Goal: Use online tool/utility: Utilize a website feature to perform a specific function

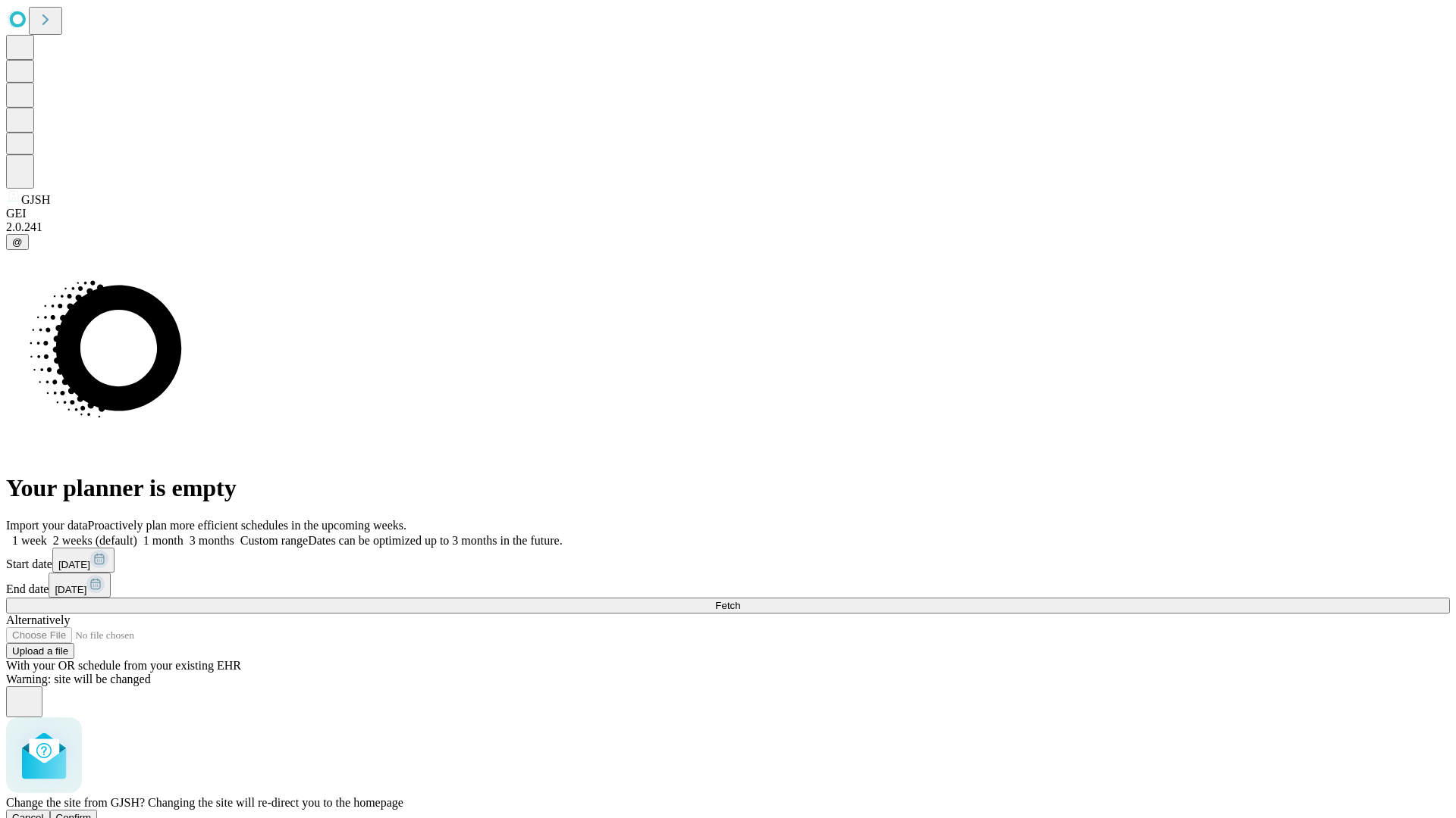
click at [92, 812] on span "Confirm" at bounding box center [74, 817] width 36 height 11
click at [137, 534] on label "2 weeks (default)" at bounding box center [92, 540] width 90 height 13
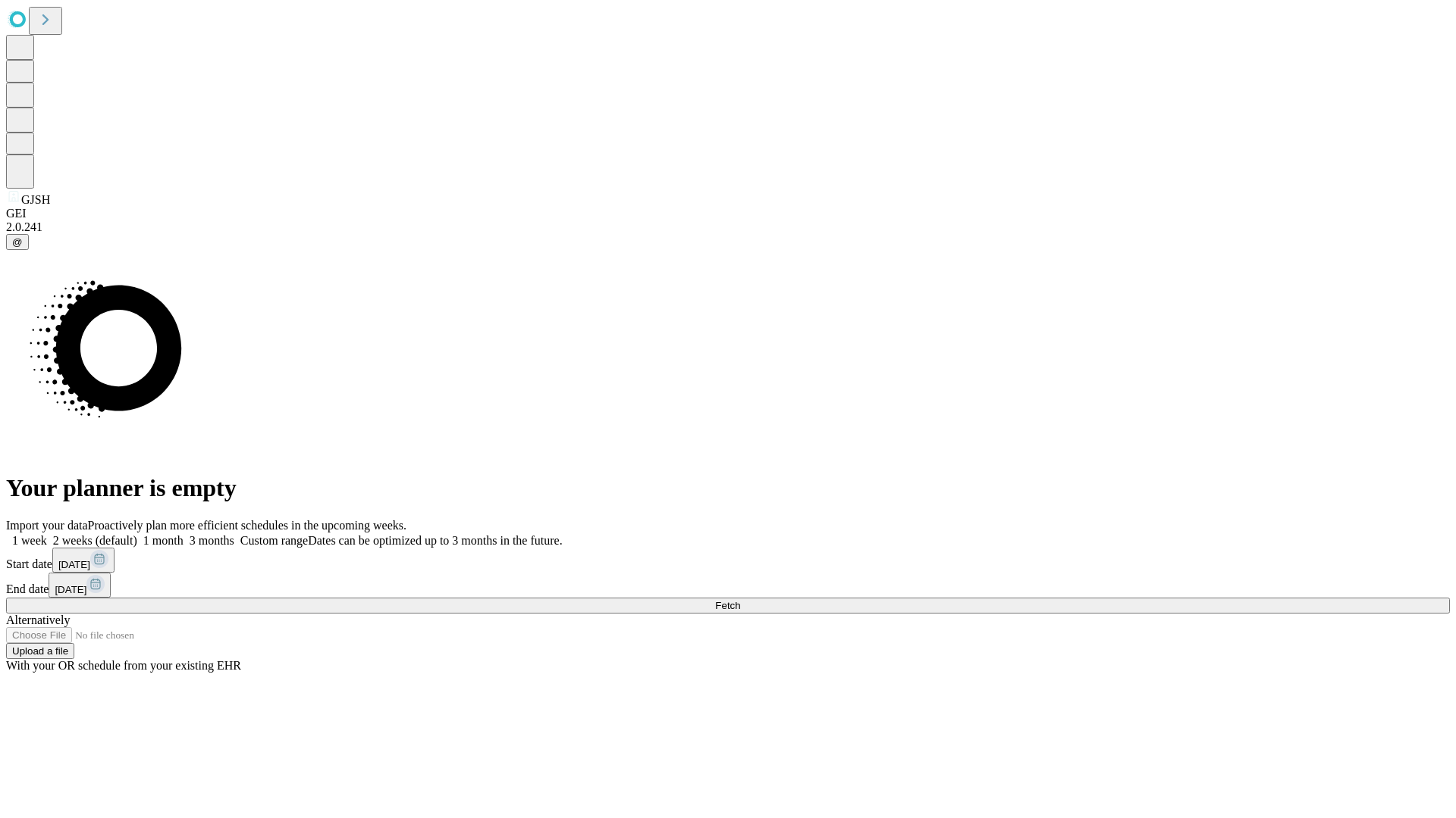
click at [739, 600] on span "Fetch" at bounding box center [727, 605] width 25 height 11
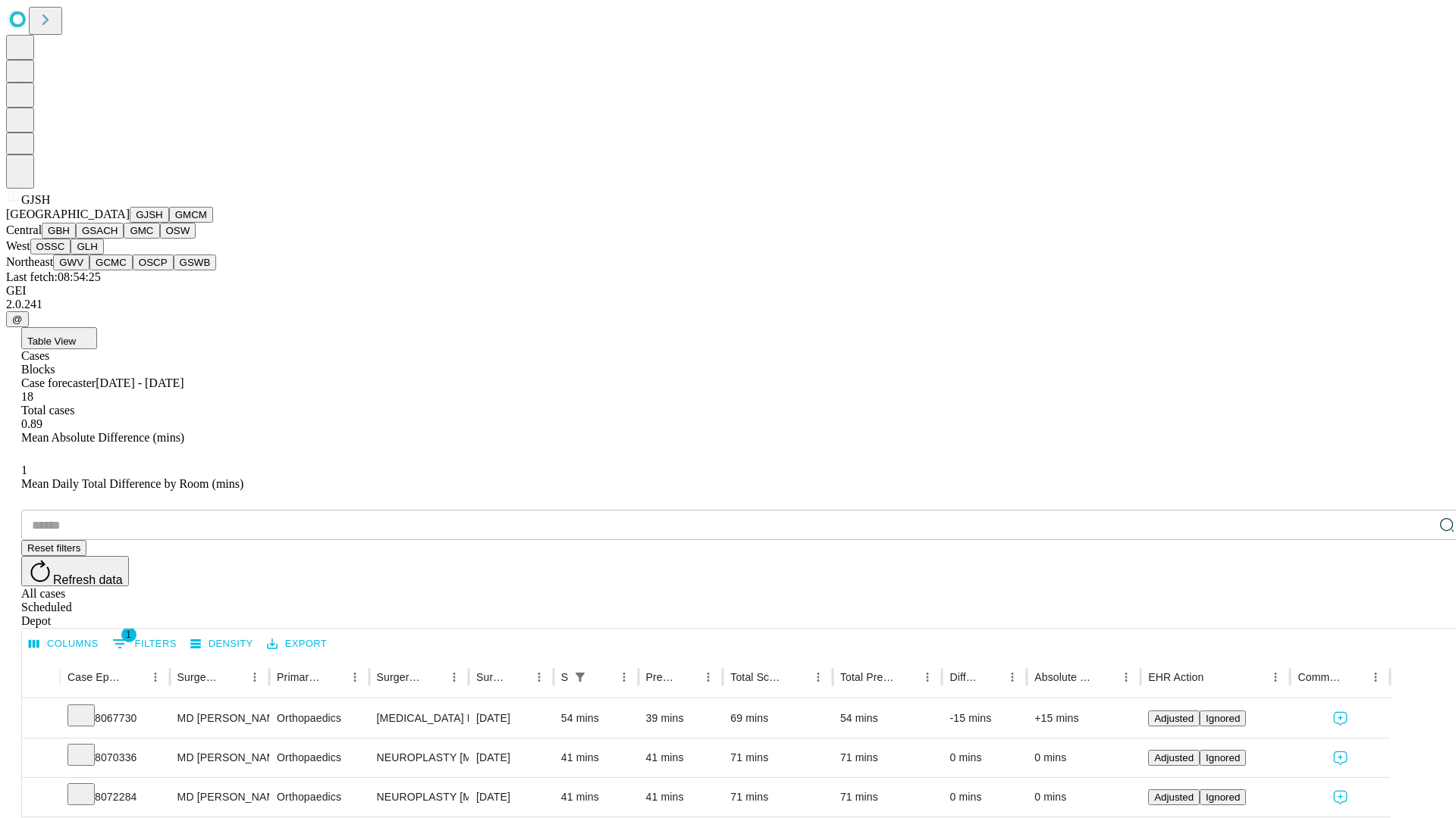
click at [169, 223] on button "GMCM" at bounding box center [191, 215] width 44 height 16
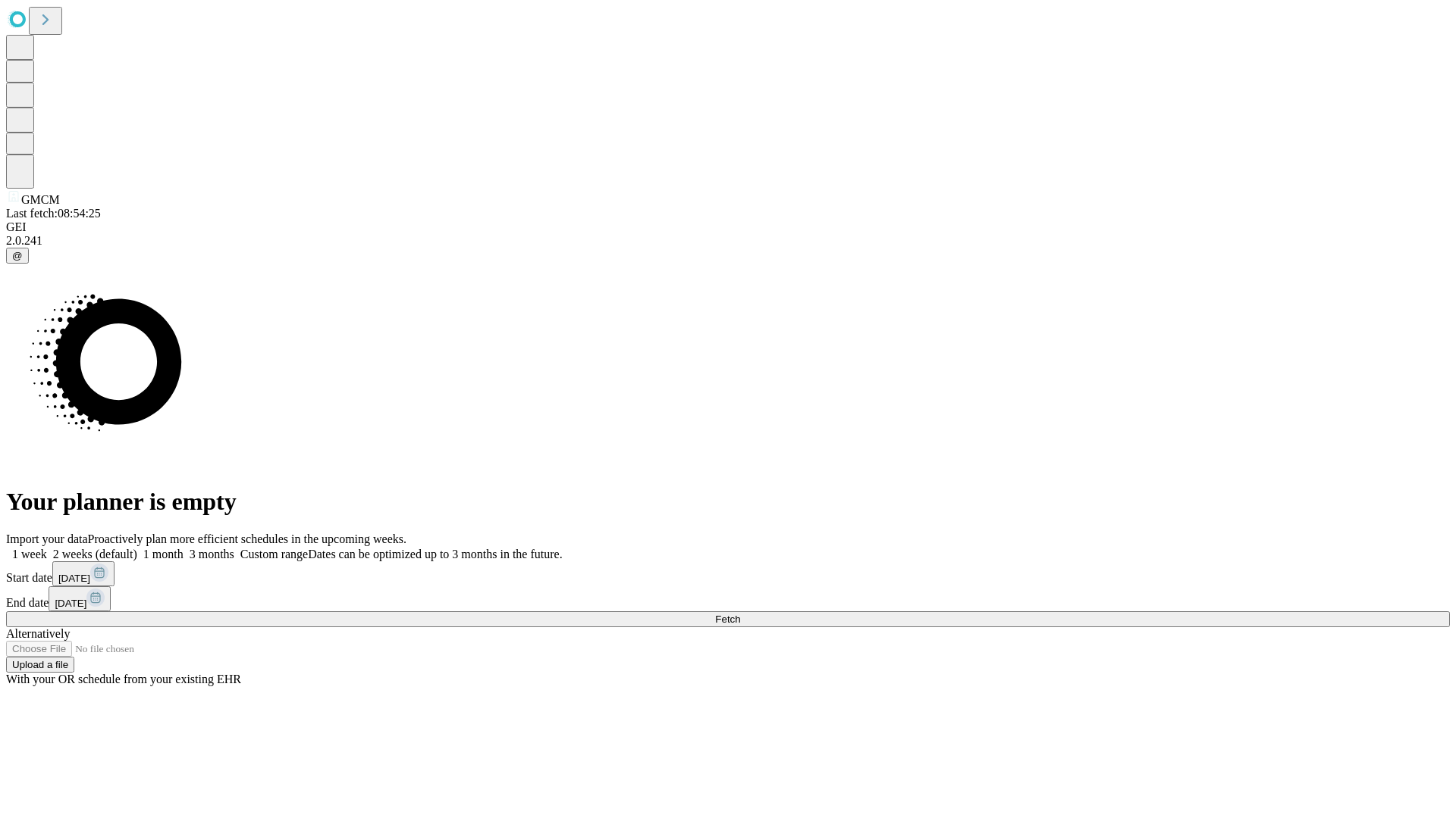
click at [137, 547] on label "2 weeks (default)" at bounding box center [92, 553] width 90 height 13
click at [739, 613] on span "Fetch" at bounding box center [727, 618] width 25 height 11
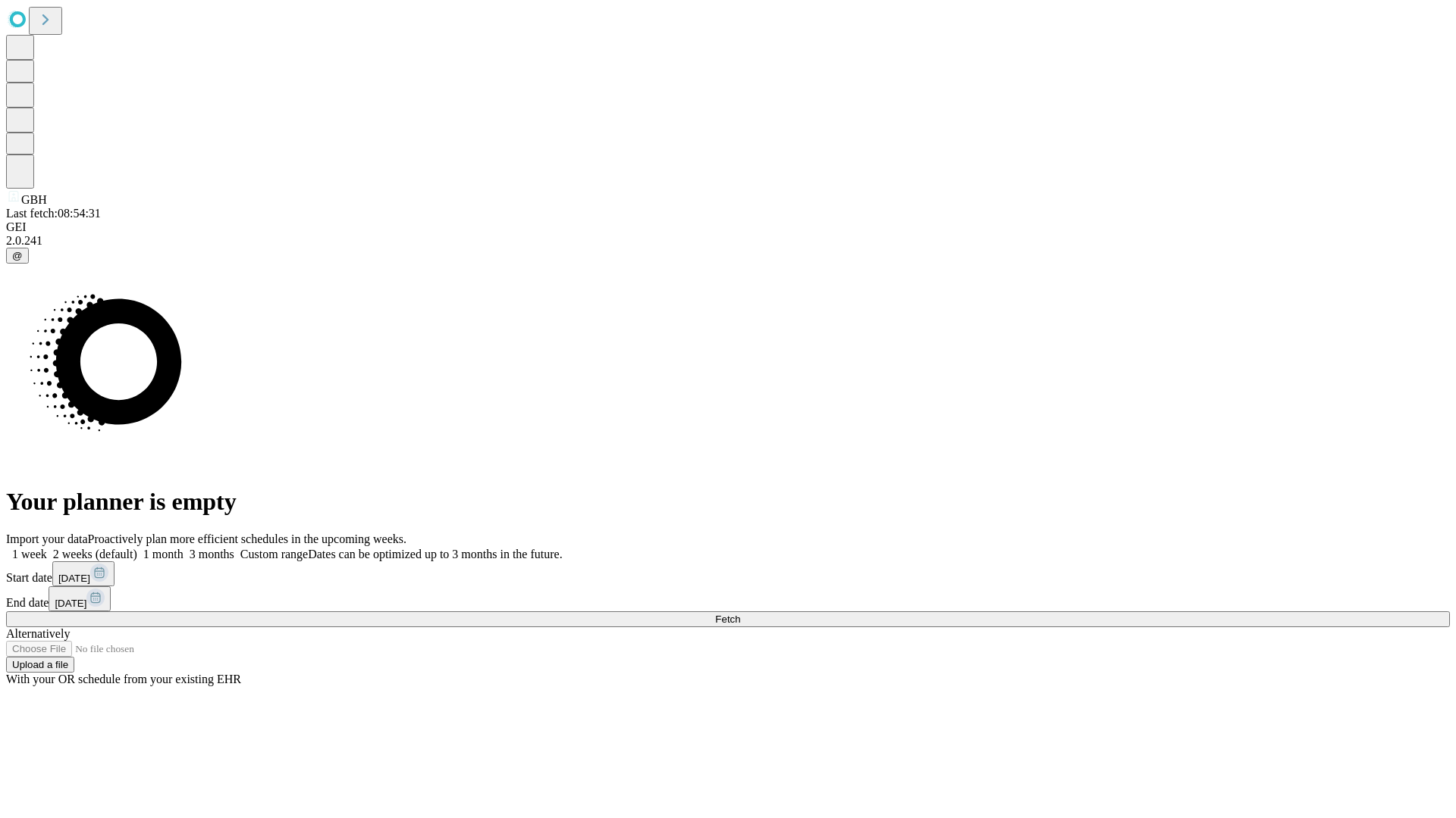
click at [137, 547] on label "2 weeks (default)" at bounding box center [92, 553] width 90 height 13
click at [739, 613] on span "Fetch" at bounding box center [727, 618] width 25 height 11
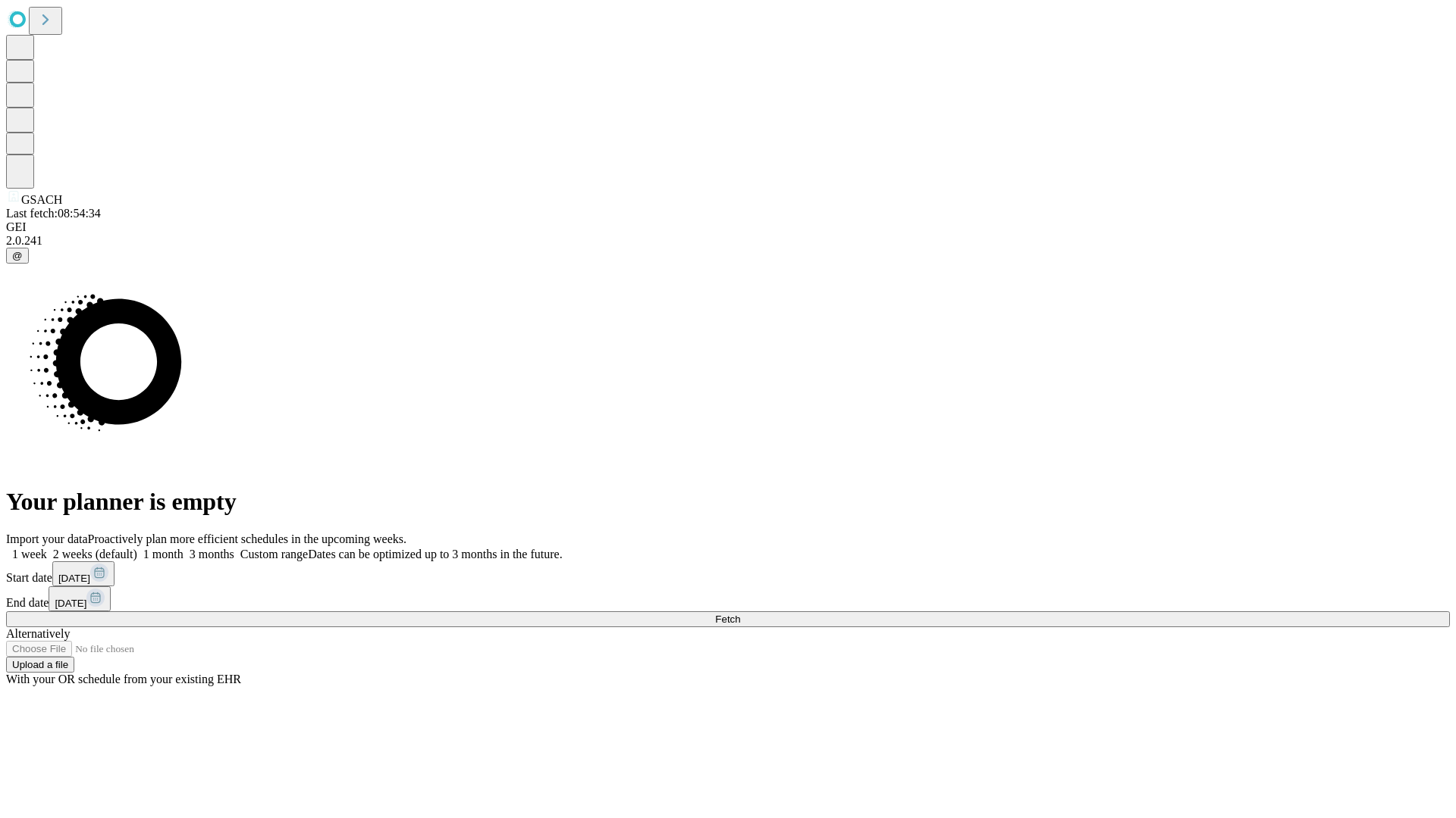
click at [137, 547] on label "2 weeks (default)" at bounding box center [92, 553] width 90 height 13
click at [739, 613] on span "Fetch" at bounding box center [727, 618] width 25 height 11
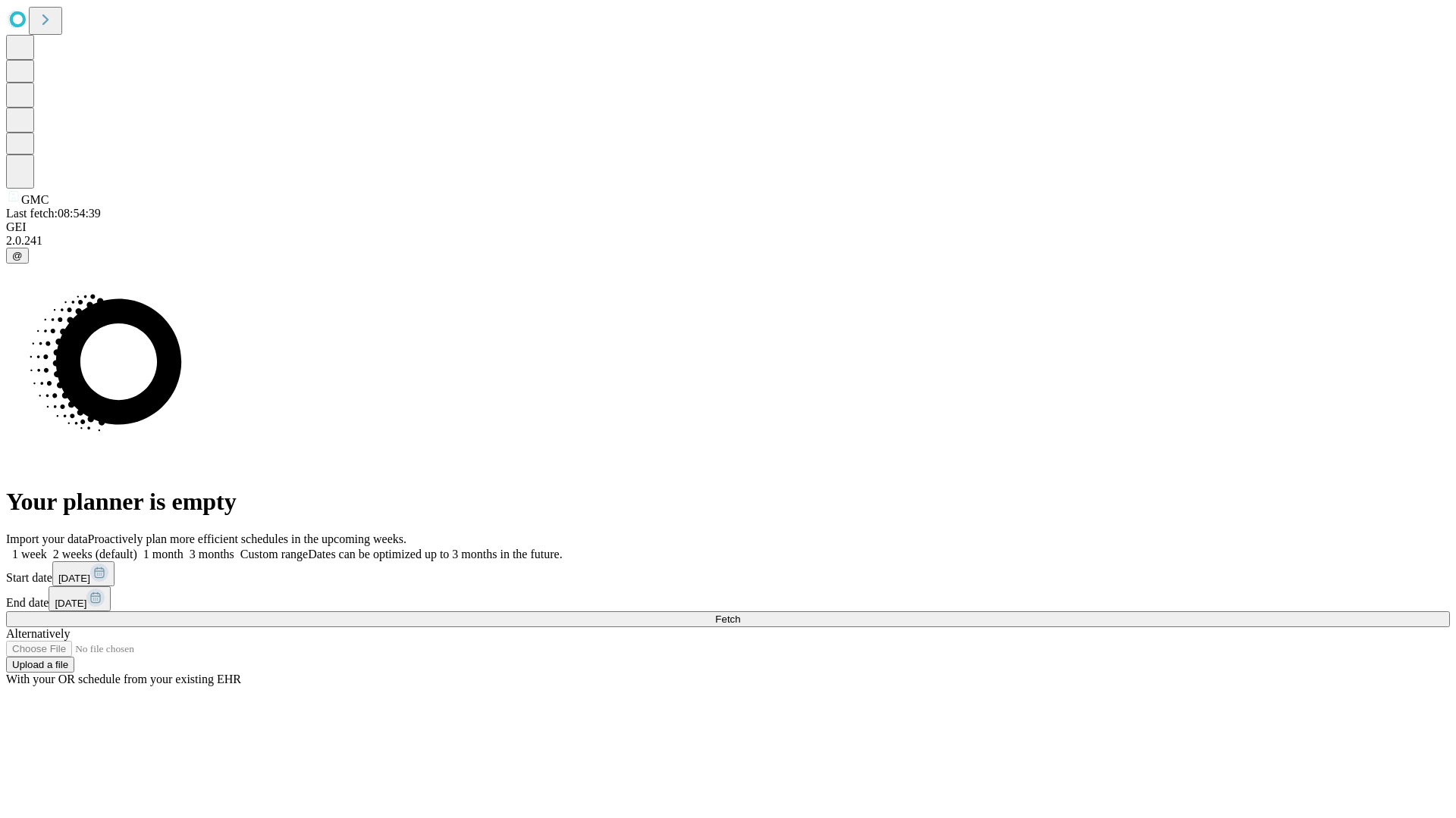
click at [137, 547] on label "2 weeks (default)" at bounding box center [92, 553] width 90 height 13
click at [739, 613] on span "Fetch" at bounding box center [727, 618] width 25 height 11
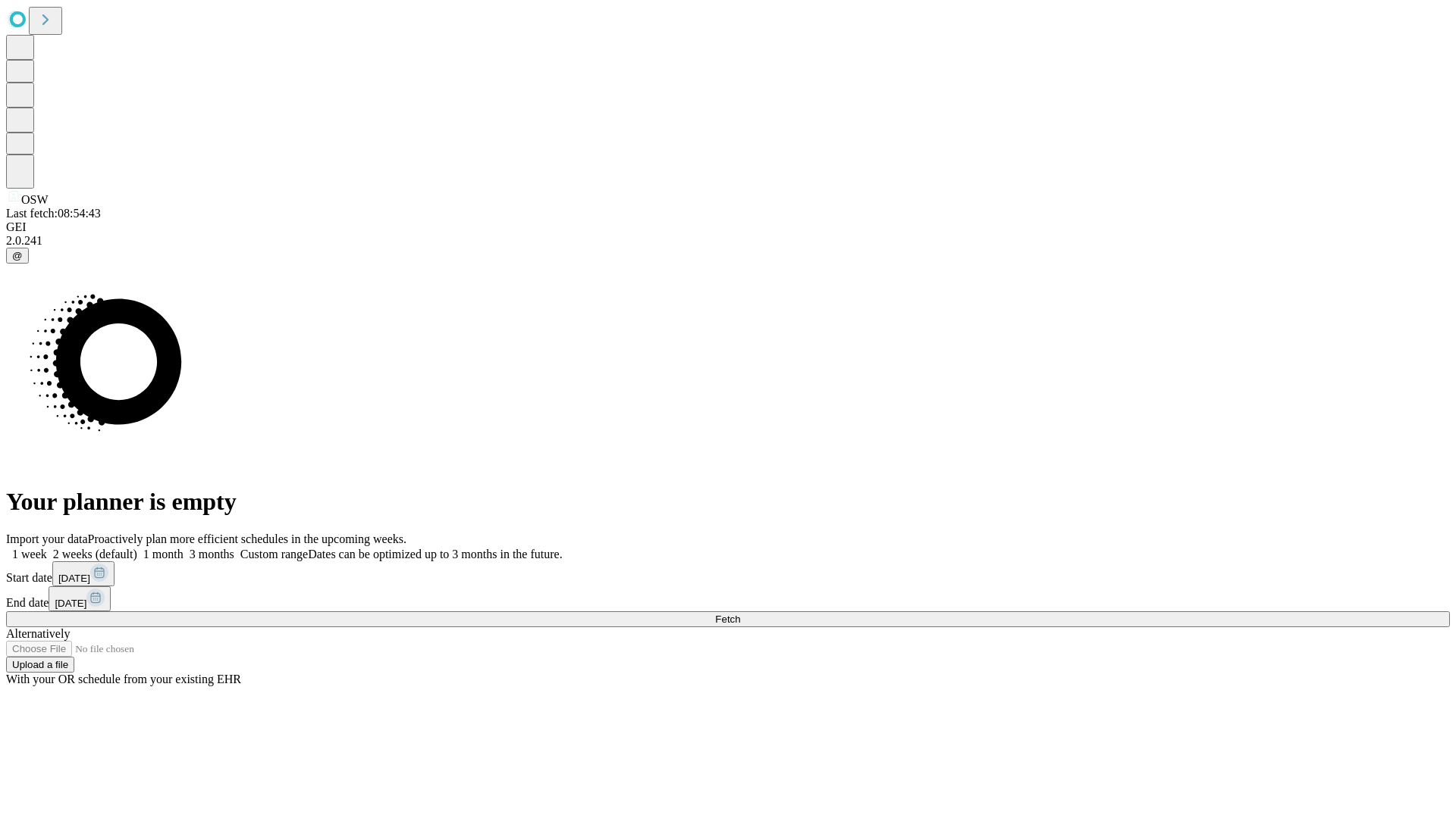
click at [137, 547] on label "2 weeks (default)" at bounding box center [92, 553] width 90 height 13
click at [739, 613] on span "Fetch" at bounding box center [727, 618] width 25 height 11
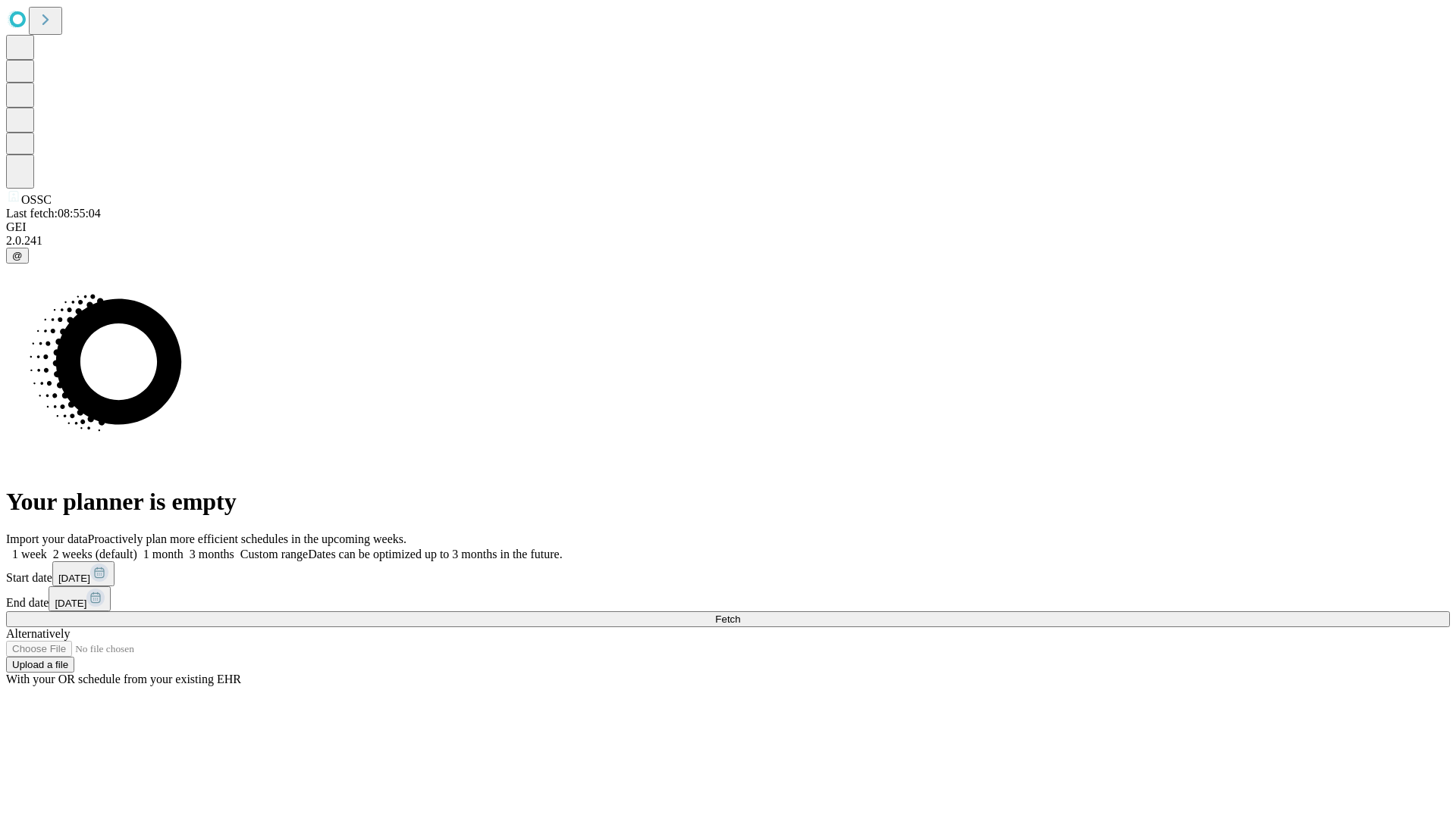
click at [137, 547] on label "2 weeks (default)" at bounding box center [92, 553] width 90 height 13
click at [739, 613] on span "Fetch" at bounding box center [727, 618] width 25 height 11
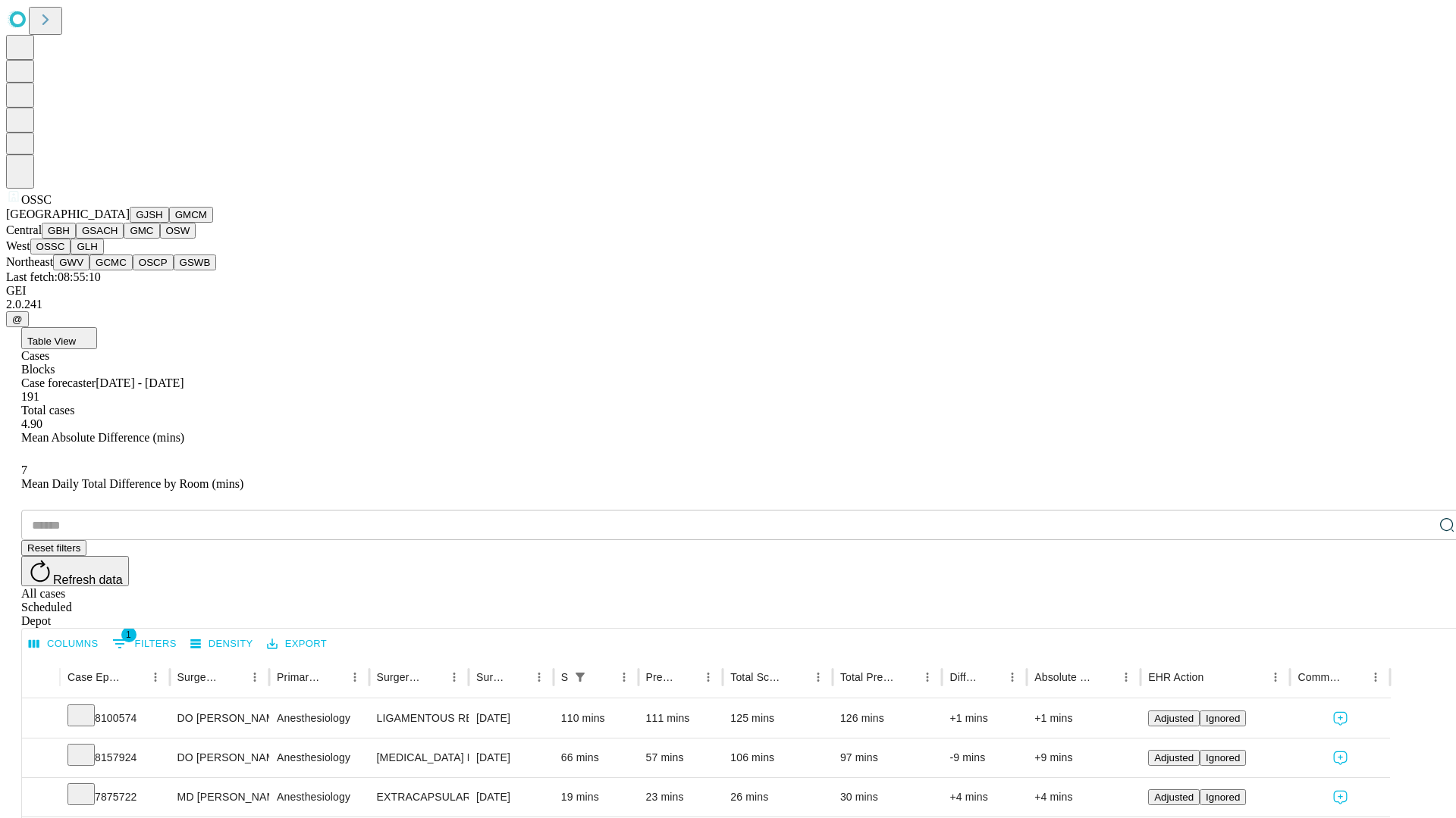
click at [103, 255] on button "GLH" at bounding box center [87, 247] width 33 height 16
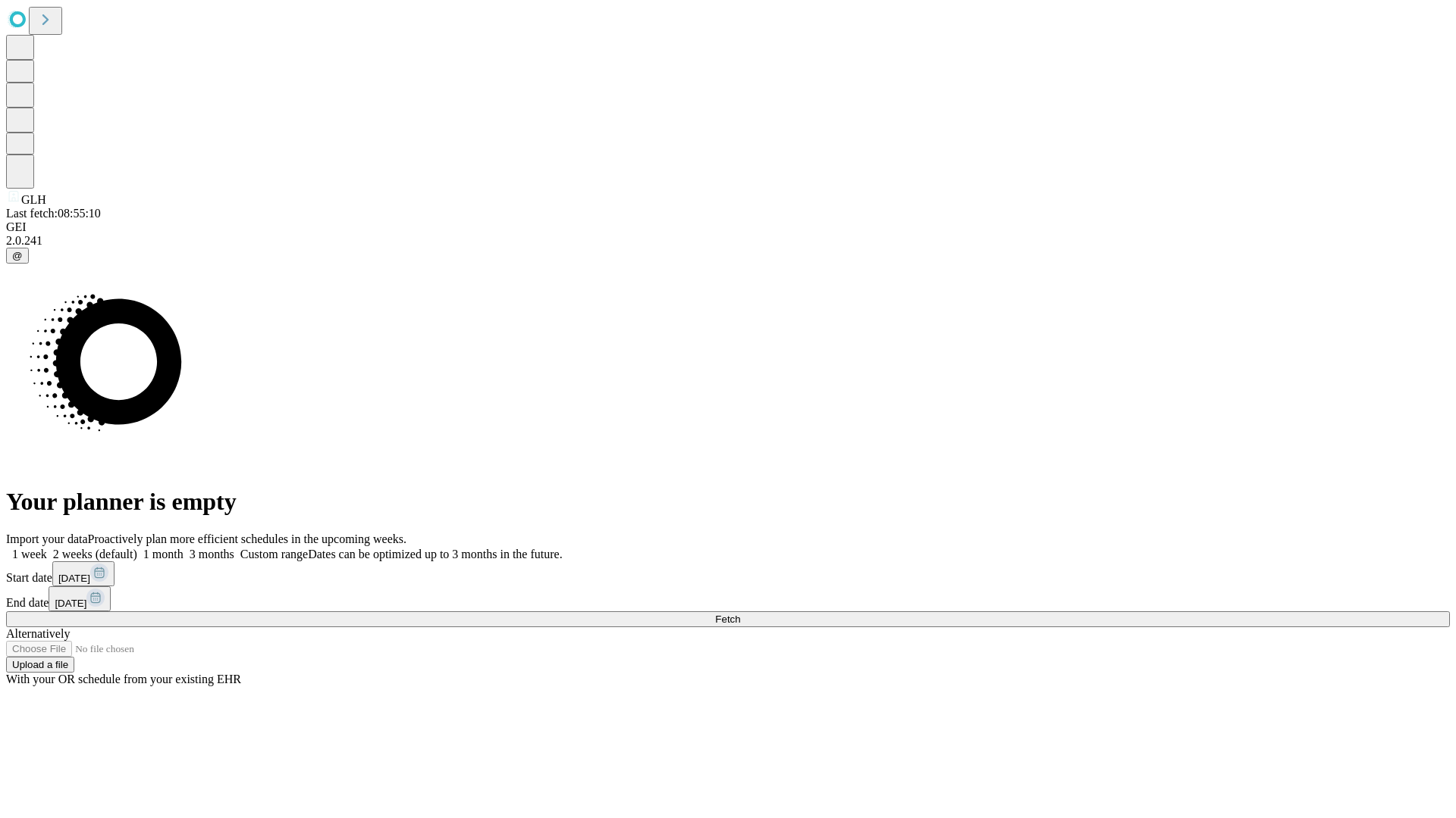
click at [137, 547] on label "2 weeks (default)" at bounding box center [92, 553] width 90 height 13
click at [739, 613] on span "Fetch" at bounding box center [727, 618] width 25 height 11
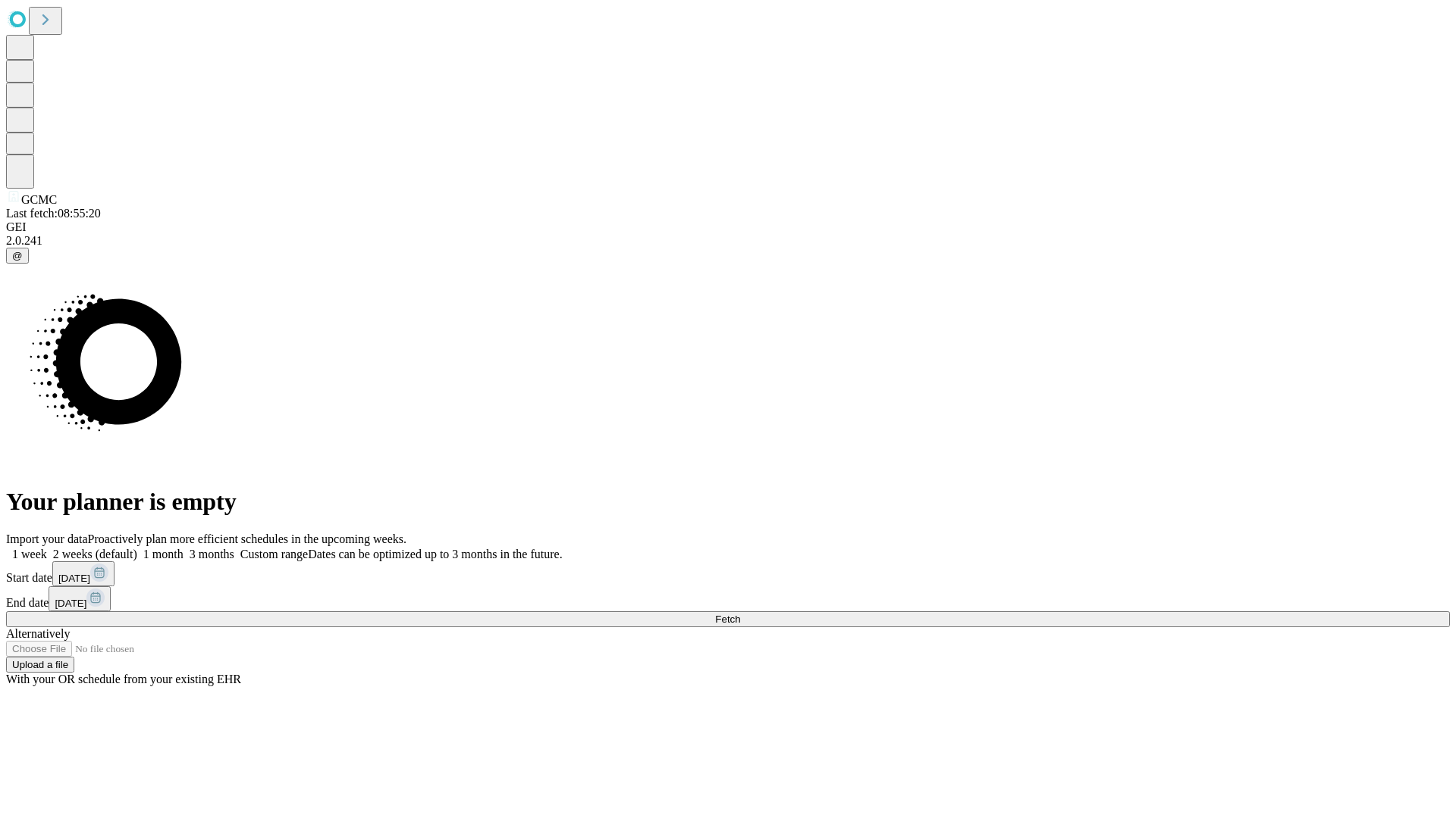
click at [137, 547] on label "2 weeks (default)" at bounding box center [92, 553] width 90 height 13
click at [739, 613] on span "Fetch" at bounding box center [727, 618] width 25 height 11
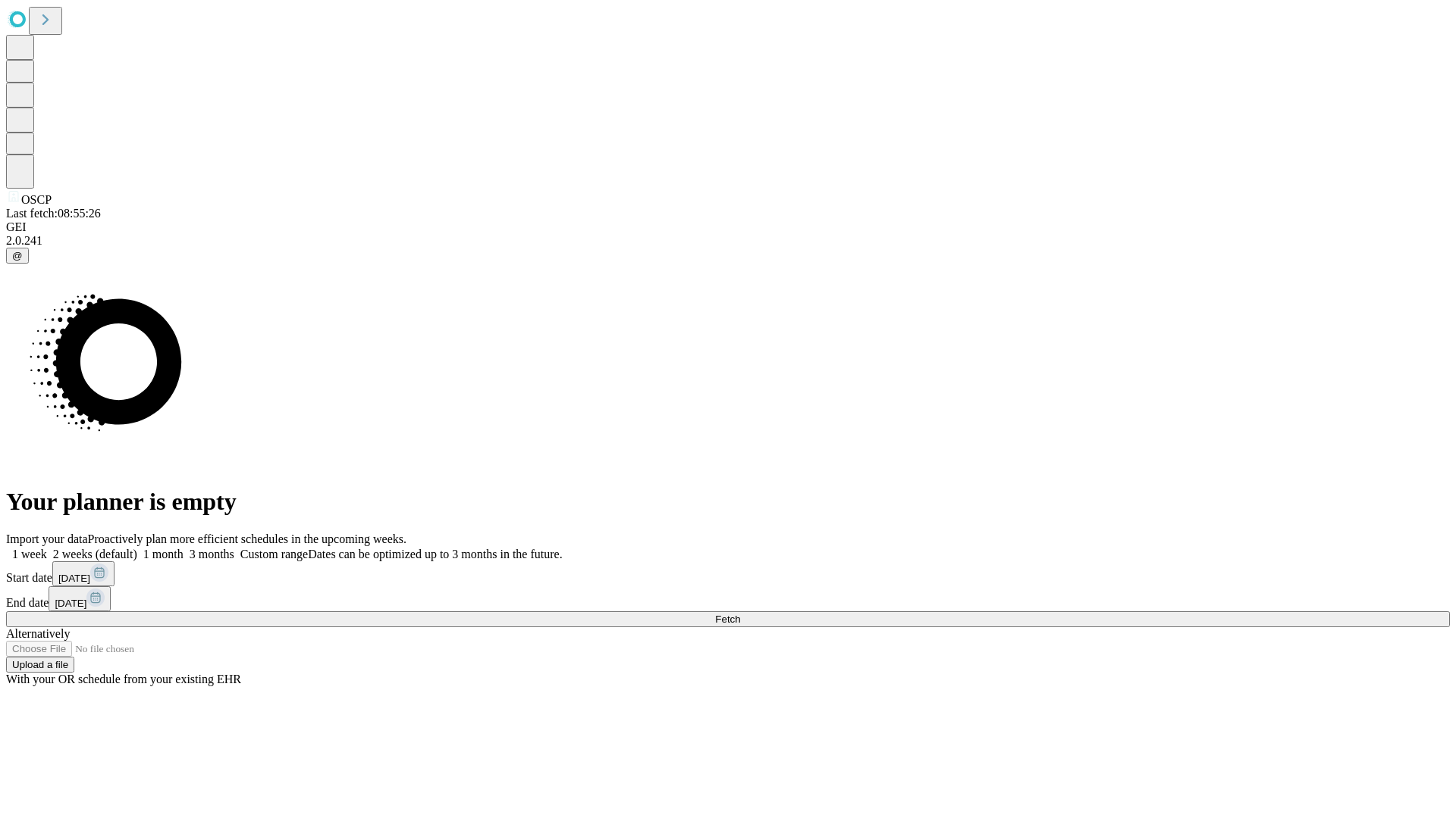
click at [137, 547] on label "2 weeks (default)" at bounding box center [92, 553] width 90 height 13
click at [739, 613] on span "Fetch" at bounding box center [727, 618] width 25 height 11
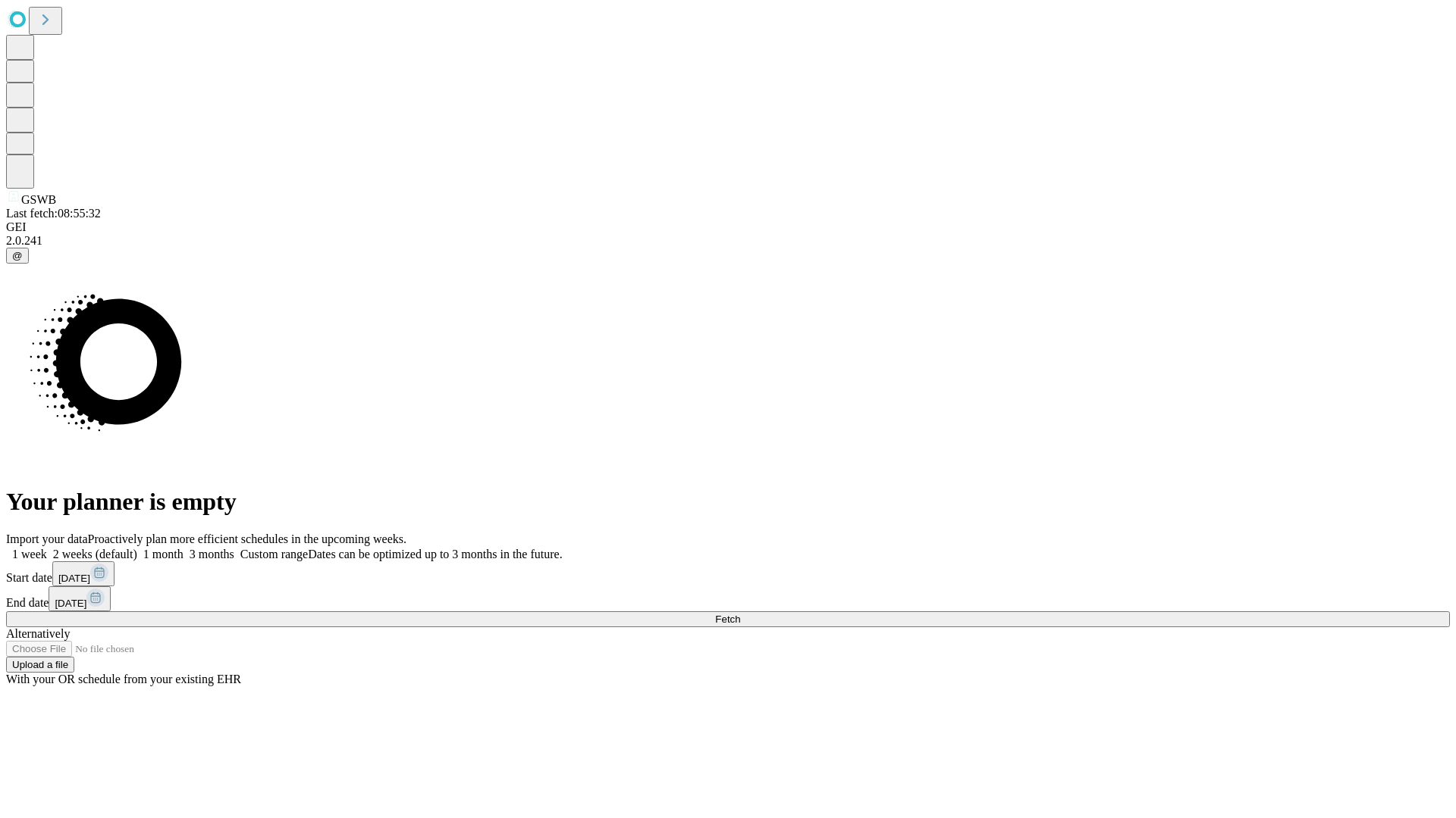
click at [137, 547] on label "2 weeks (default)" at bounding box center [92, 553] width 90 height 13
click at [739, 613] on span "Fetch" at bounding box center [727, 618] width 25 height 11
